Goal: Task Accomplishment & Management: Complete application form

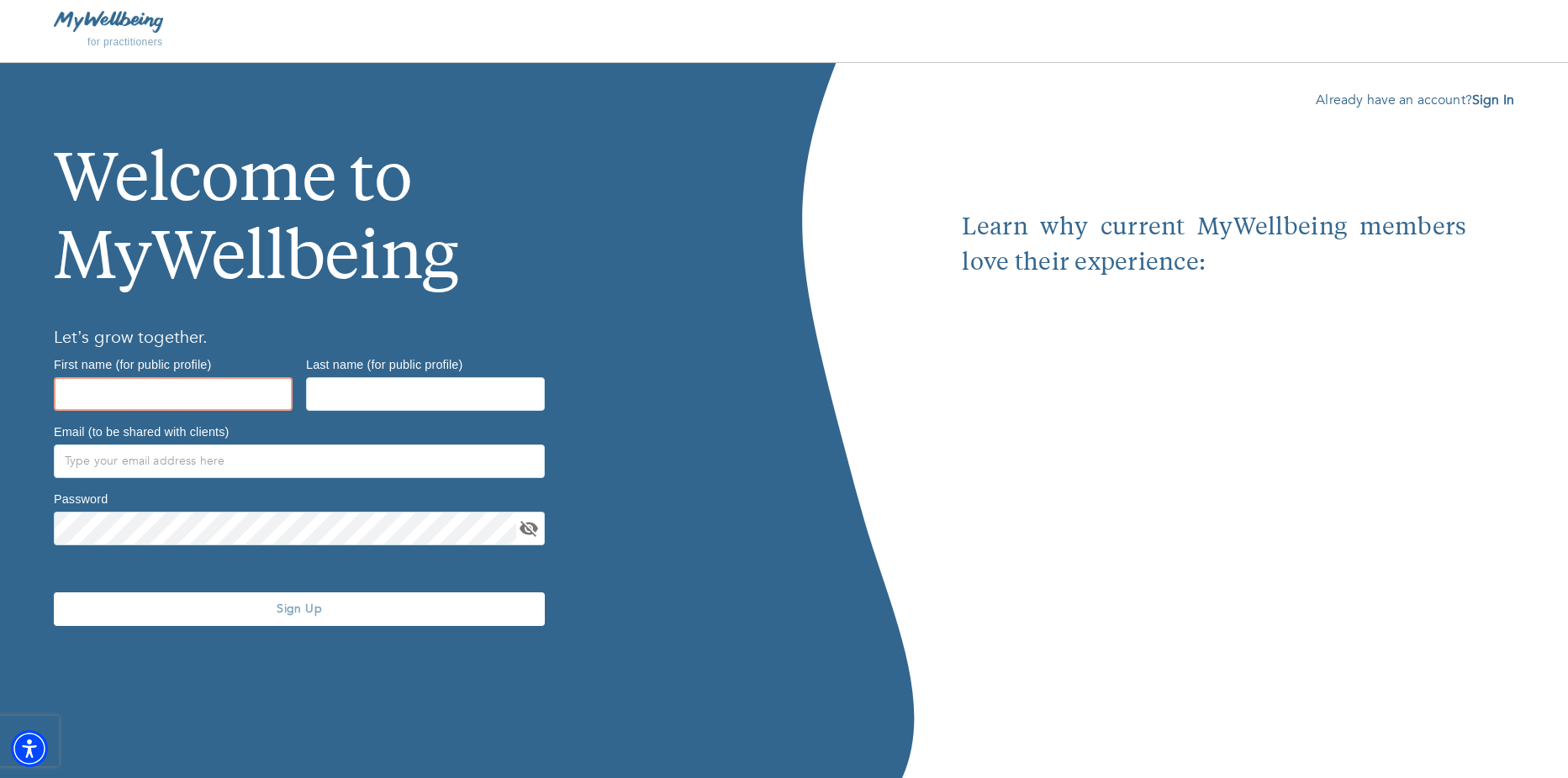
click at [196, 392] on input "text" at bounding box center [173, 394] width 239 height 34
type input "Ericka"
type input "Ericka Finley"
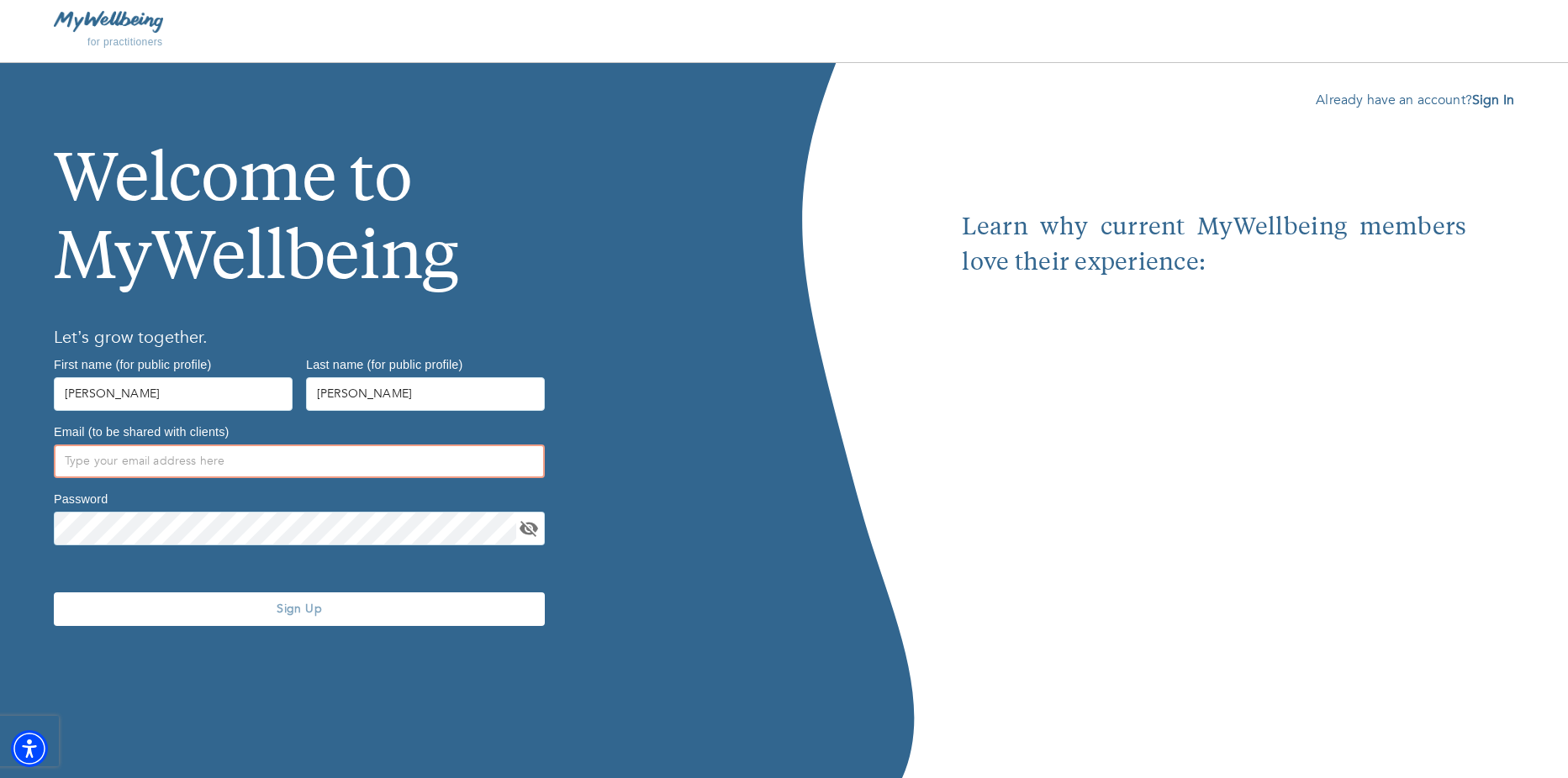
type input "[EMAIL_ADDRESS][DOMAIN_NAME]"
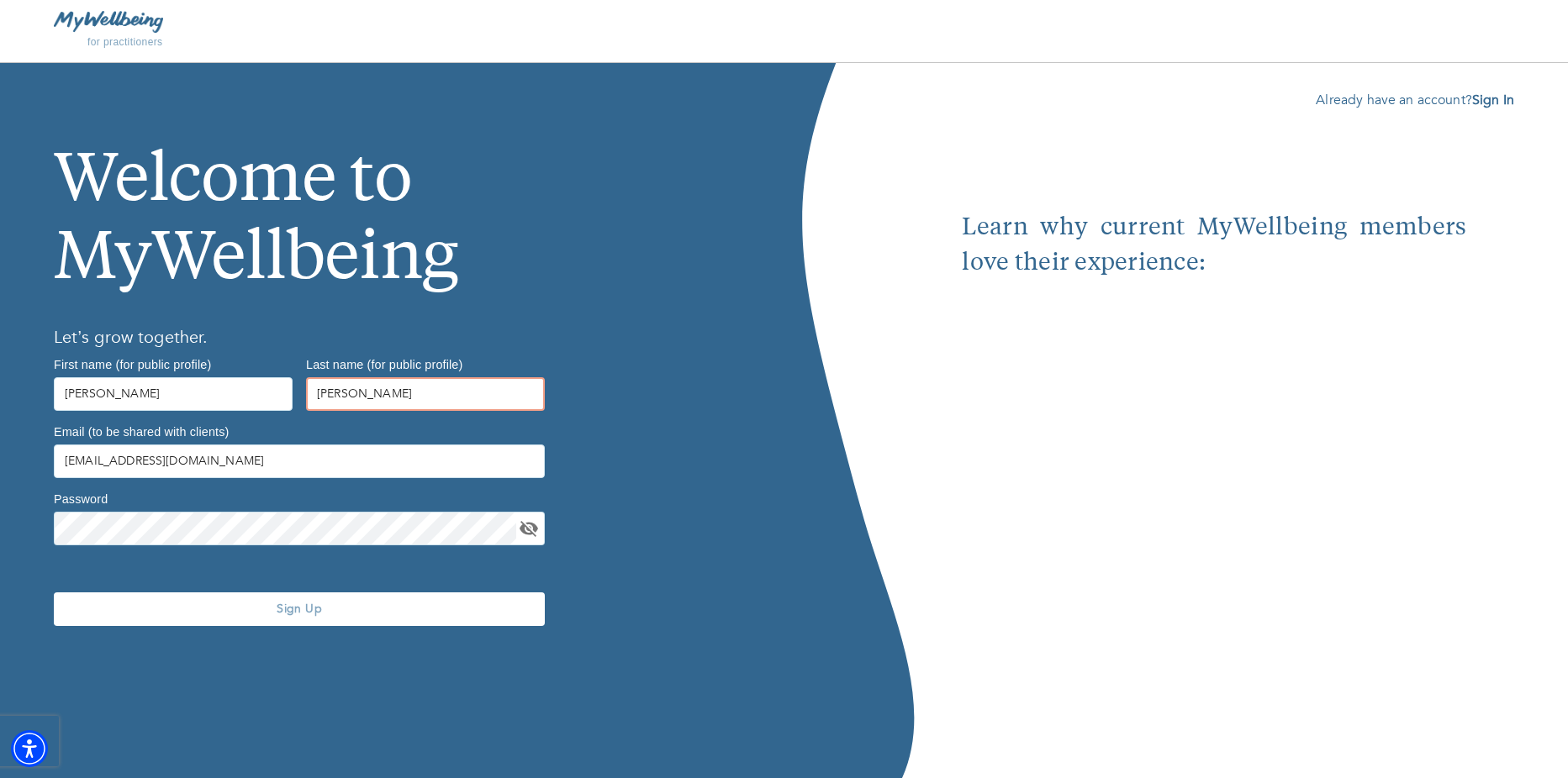
drag, startPoint x: 351, startPoint y: 390, endPoint x: 256, endPoint y: 395, distance: 95.1
click at [256, 395] on div "First name (for public profile) Ericka Last name (for public profile) Ericka Fi…" at bounding box center [299, 515] width 504 height 330
type input "Finley"
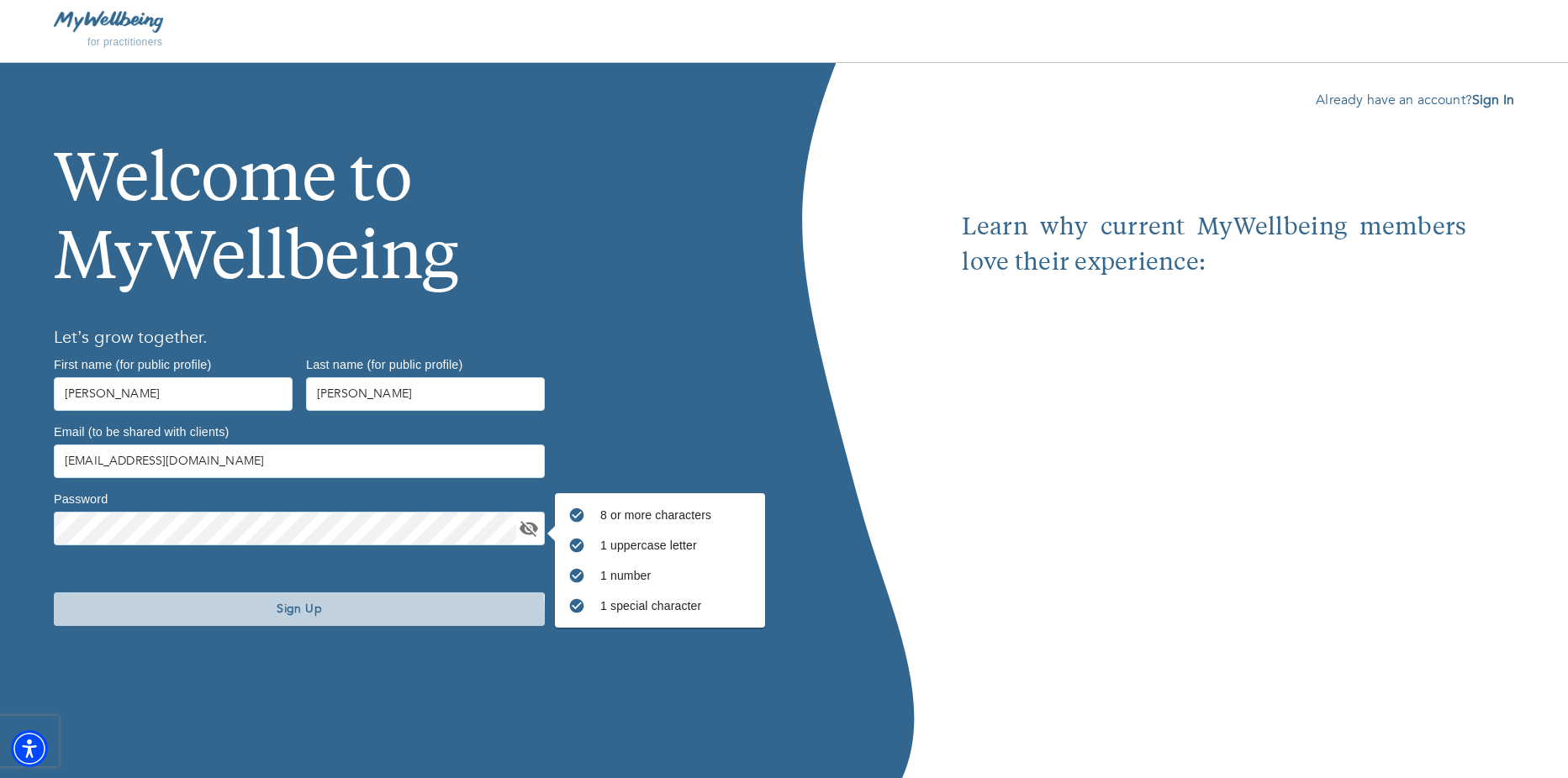
click at [205, 619] on button "Sign Up" at bounding box center [298, 609] width 491 height 34
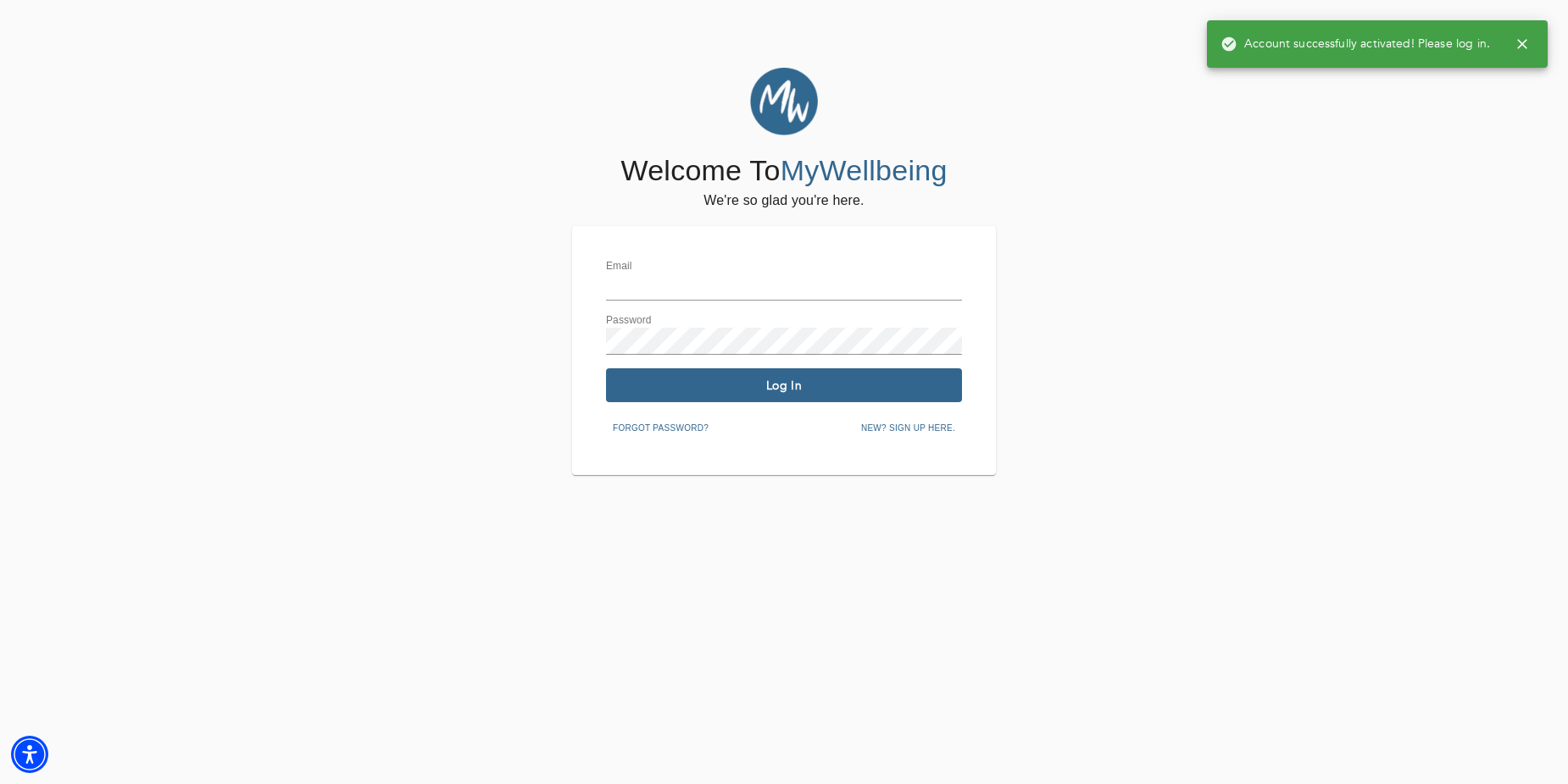
type input "[EMAIL_ADDRESS][DOMAIN_NAME]"
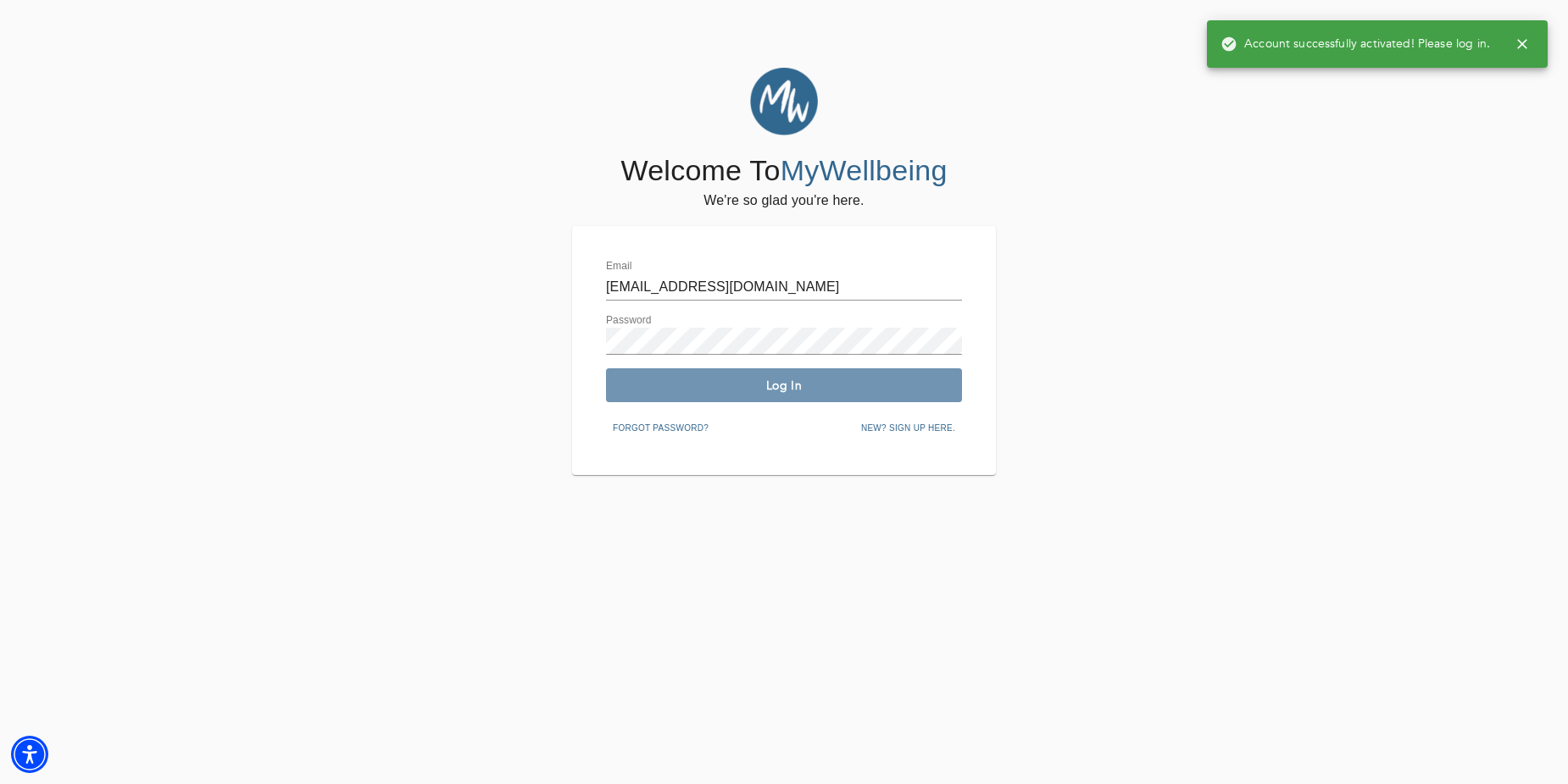
click at [718, 383] on span "Log In" at bounding box center [784, 385] width 343 height 16
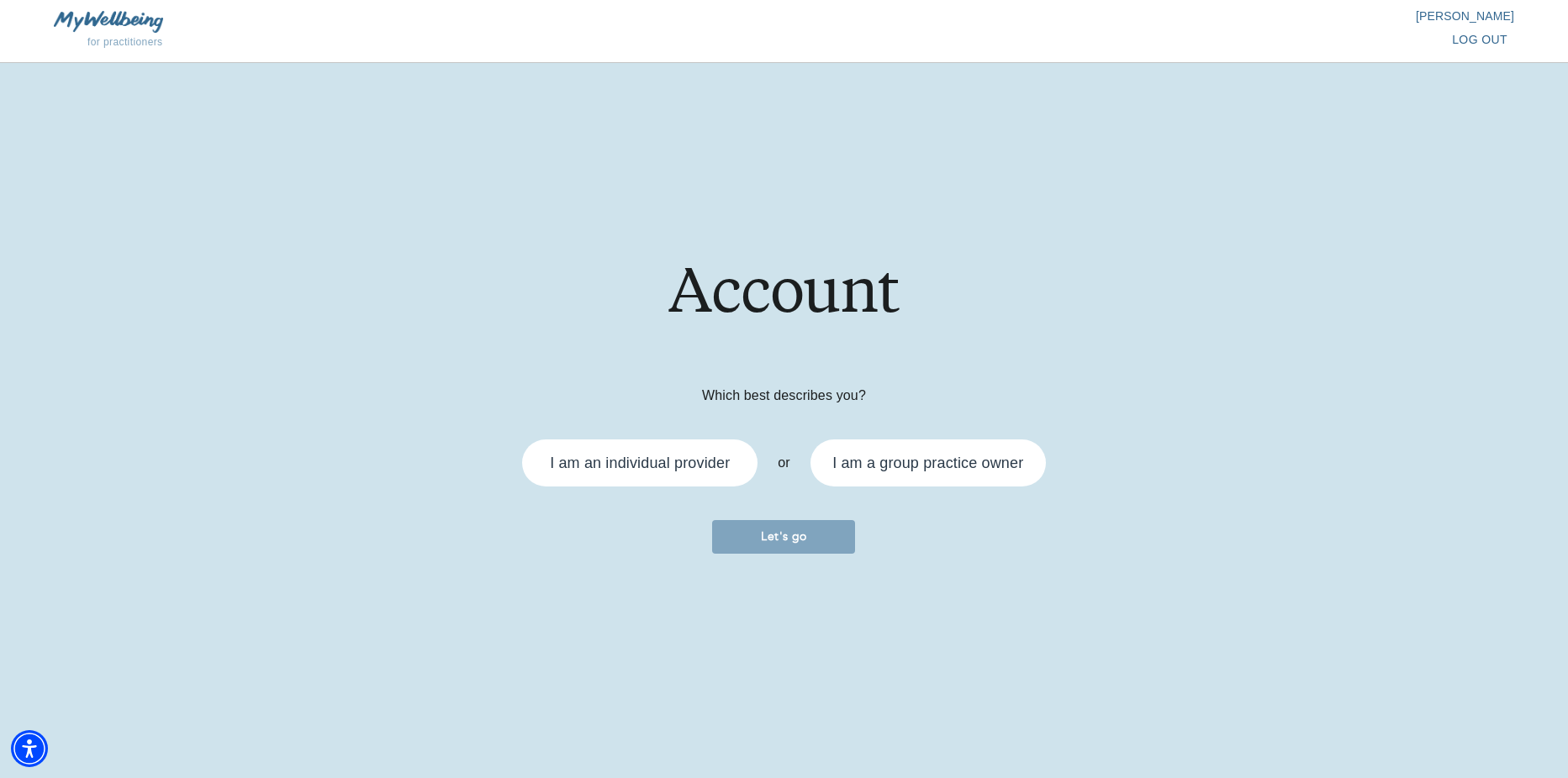
click at [626, 470] on div "I am an individual provider" at bounding box center [640, 463] width 180 height 15
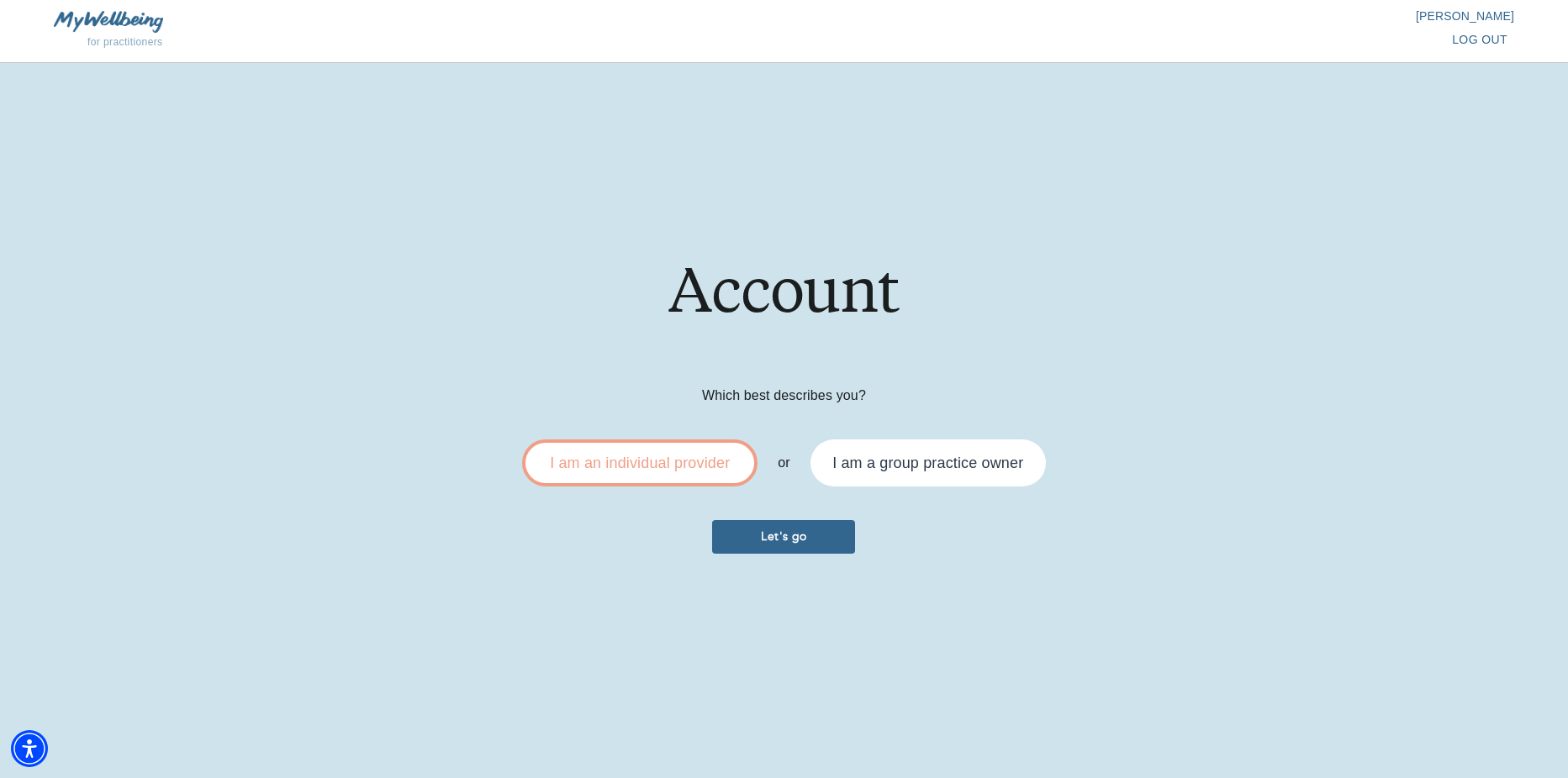
click at [789, 538] on span "Let's go" at bounding box center [783, 536] width 130 height 16
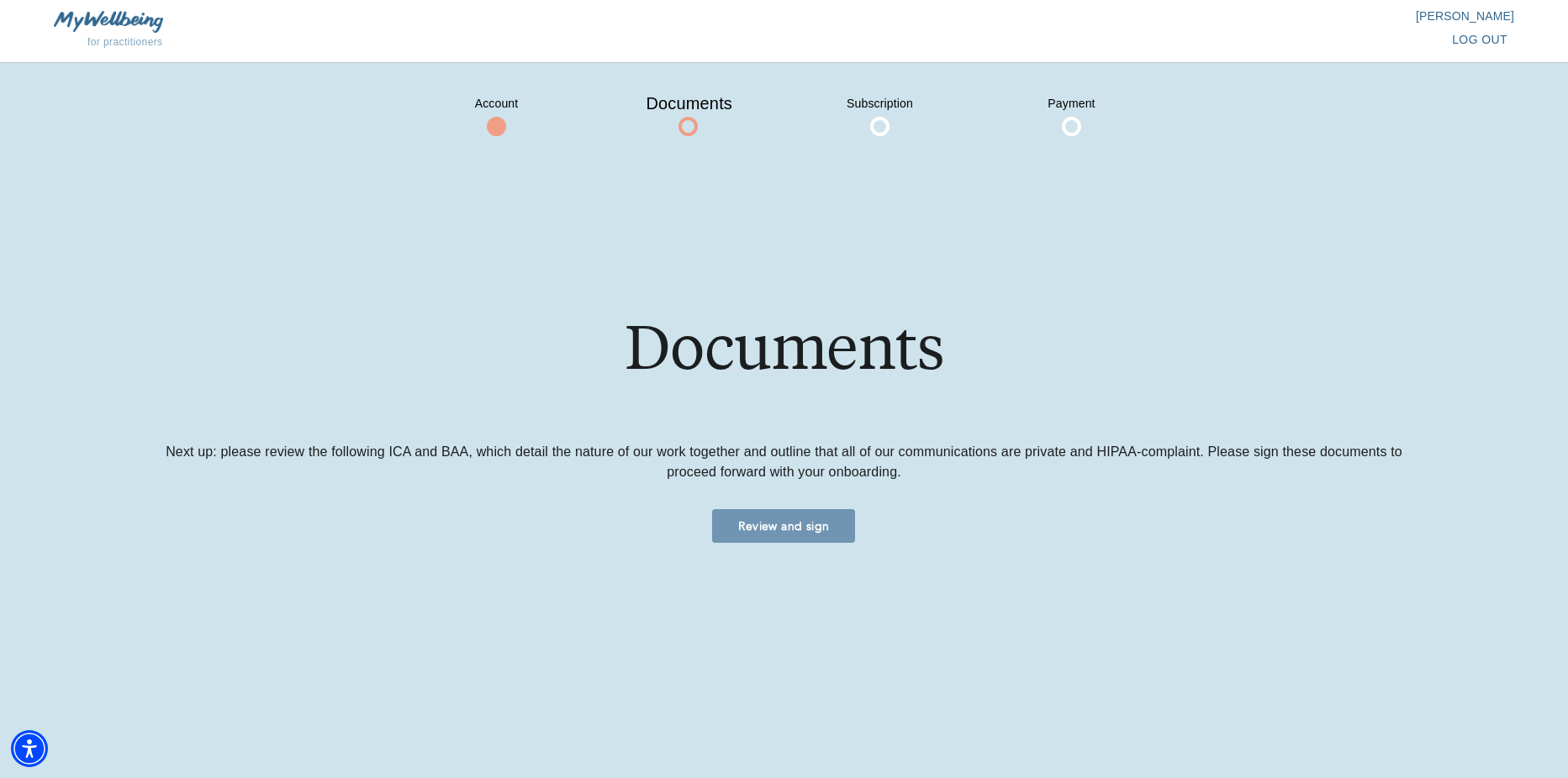
click at [787, 520] on span "Review and sign" at bounding box center [783, 526] width 130 height 16
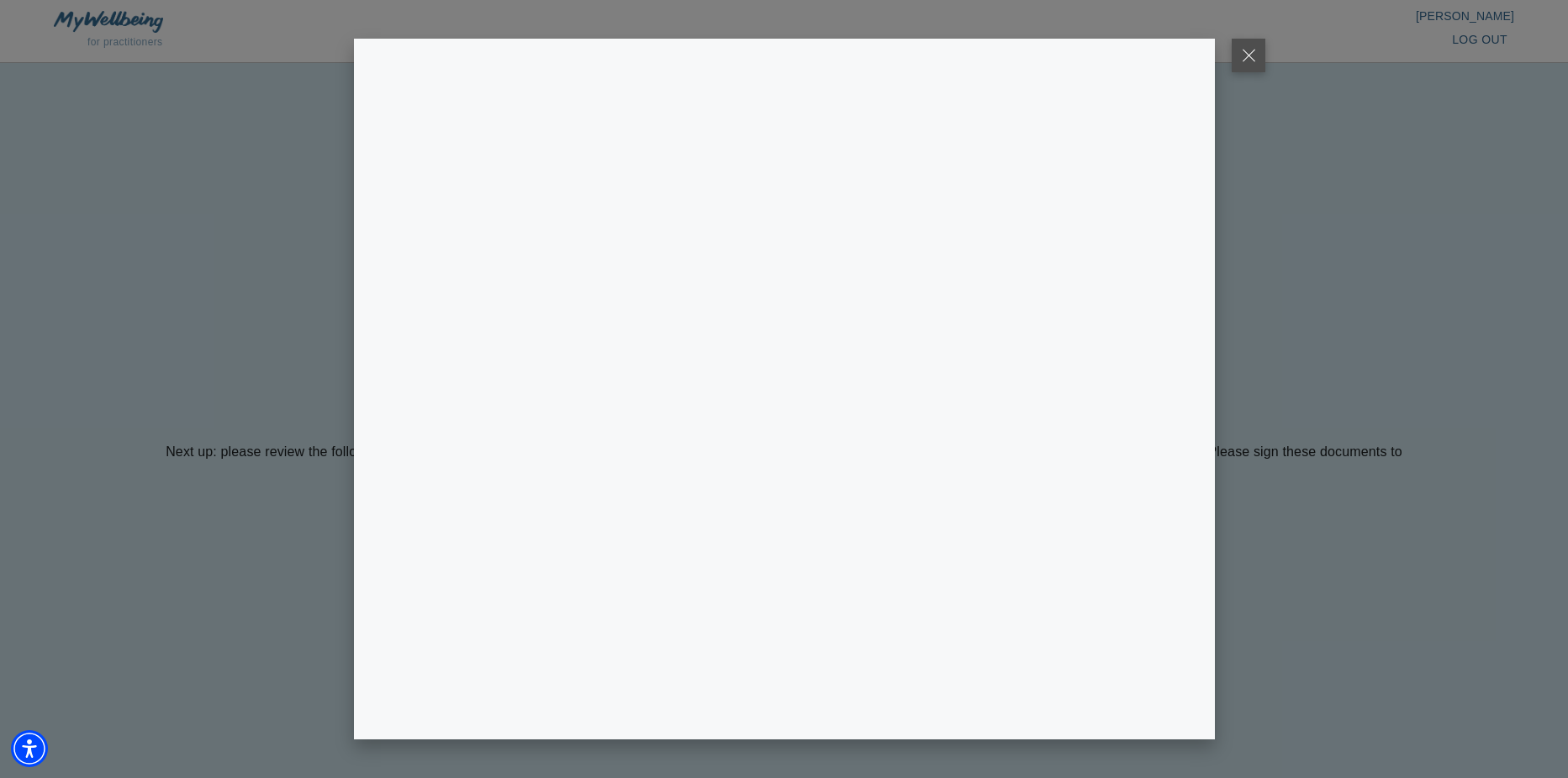
click at [1247, 57] on button at bounding box center [1248, 56] width 34 height 34
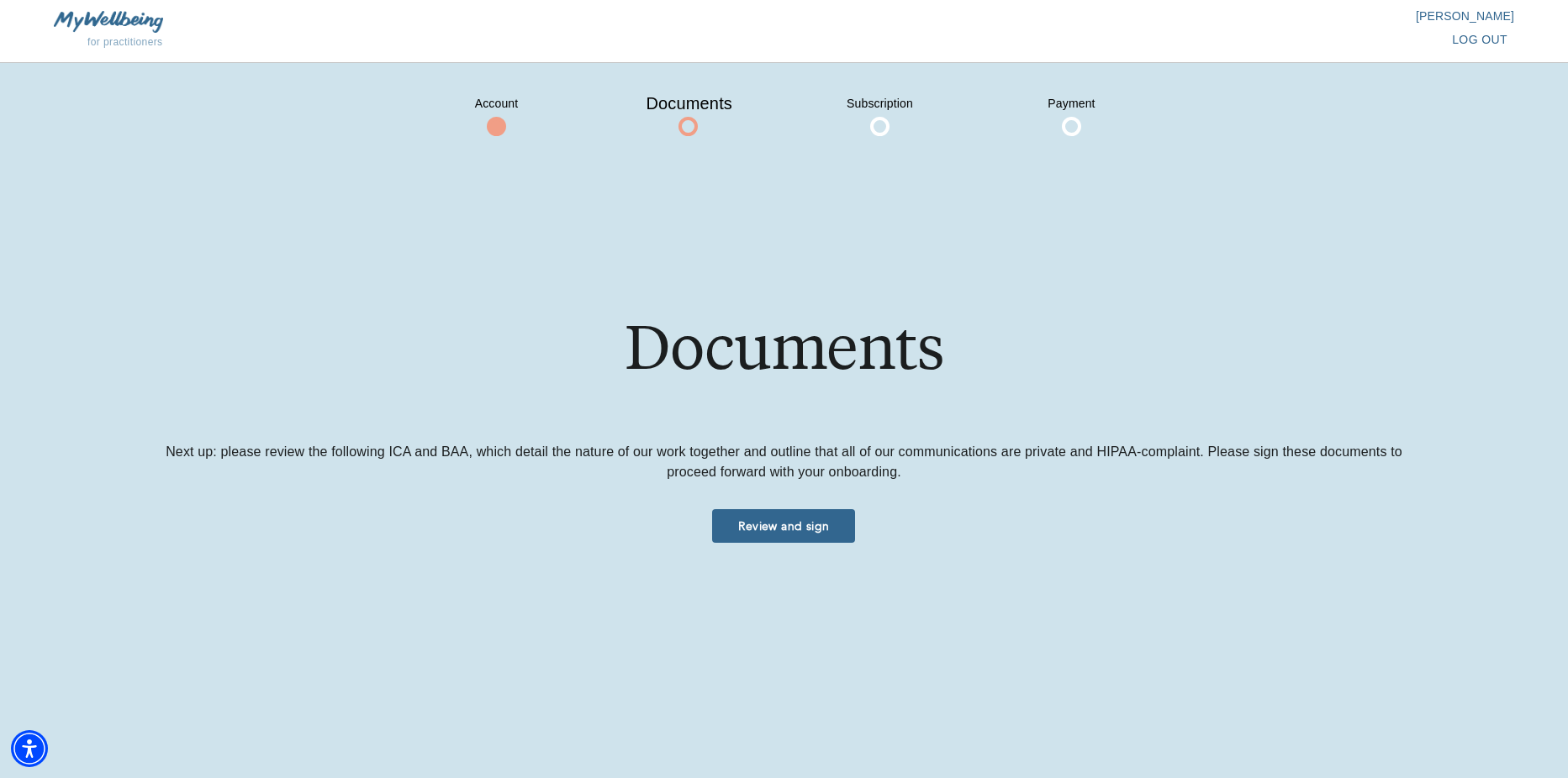
click at [1247, 56] on div "for practitioners [PERSON_NAME] log out" at bounding box center [784, 31] width 1568 height 63
click at [879, 129] on span at bounding box center [879, 126] width 19 height 19
